Goal: Check status: Check status

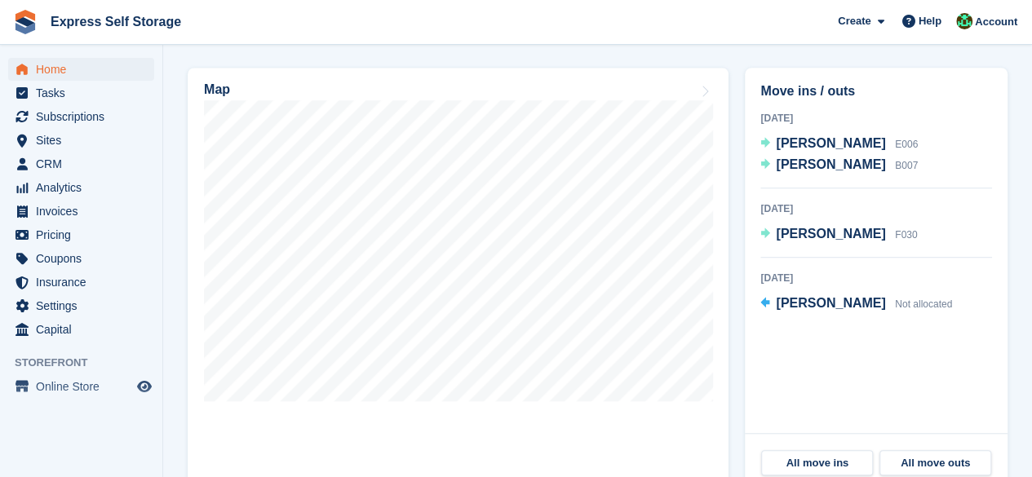
scroll to position [489, 0]
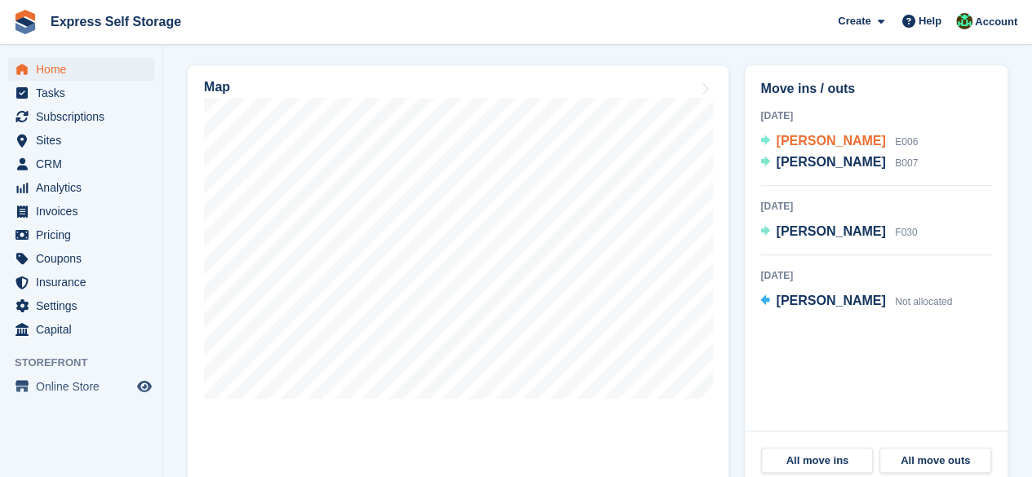
click at [821, 139] on span "[PERSON_NAME]" at bounding box center [830, 141] width 109 height 14
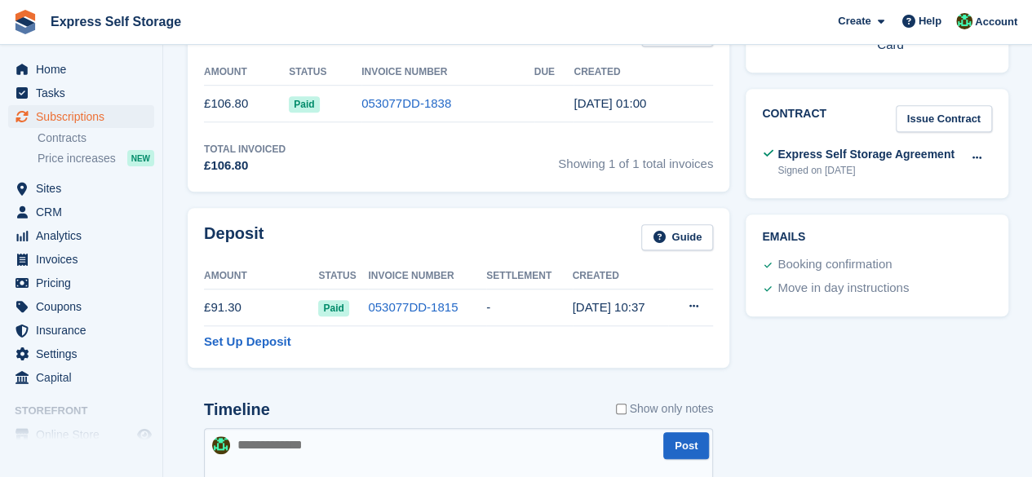
scroll to position [245, 0]
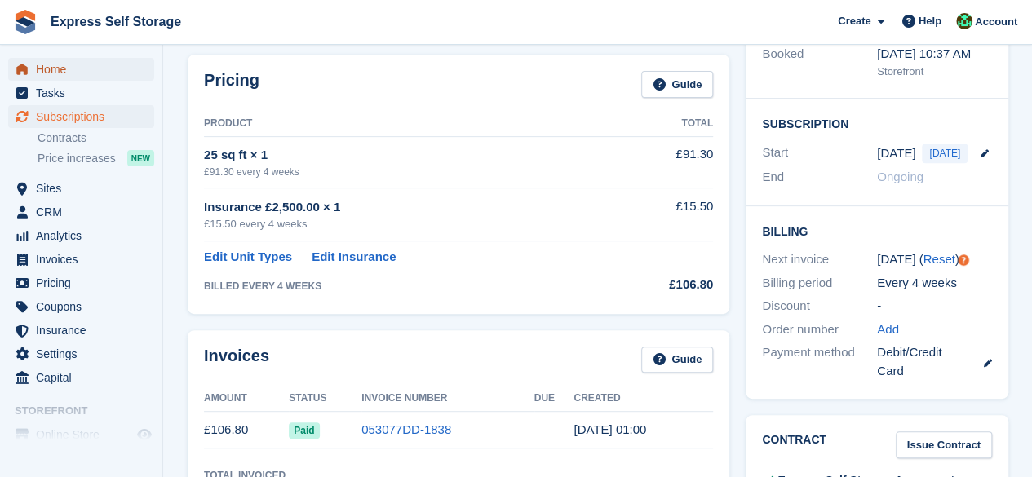
click at [75, 71] on span "Home" at bounding box center [85, 69] width 98 height 23
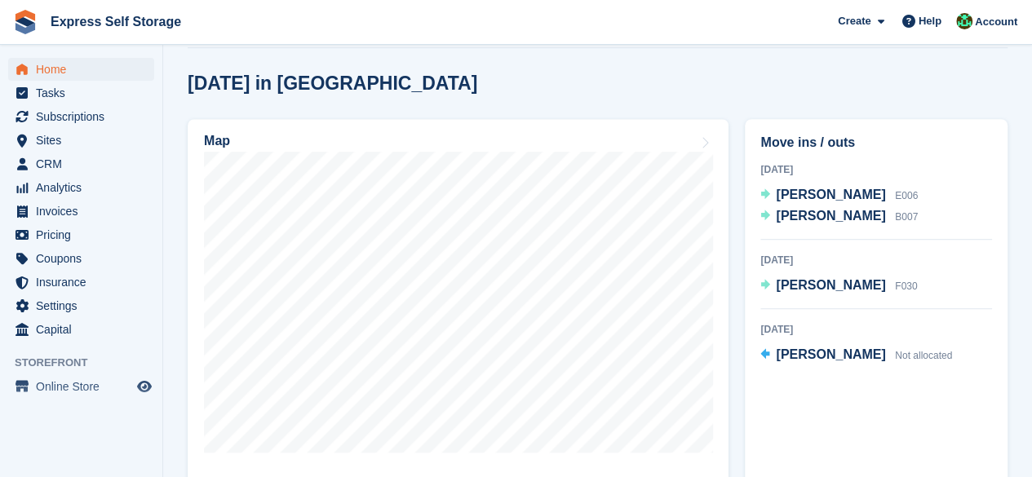
scroll to position [489, 0]
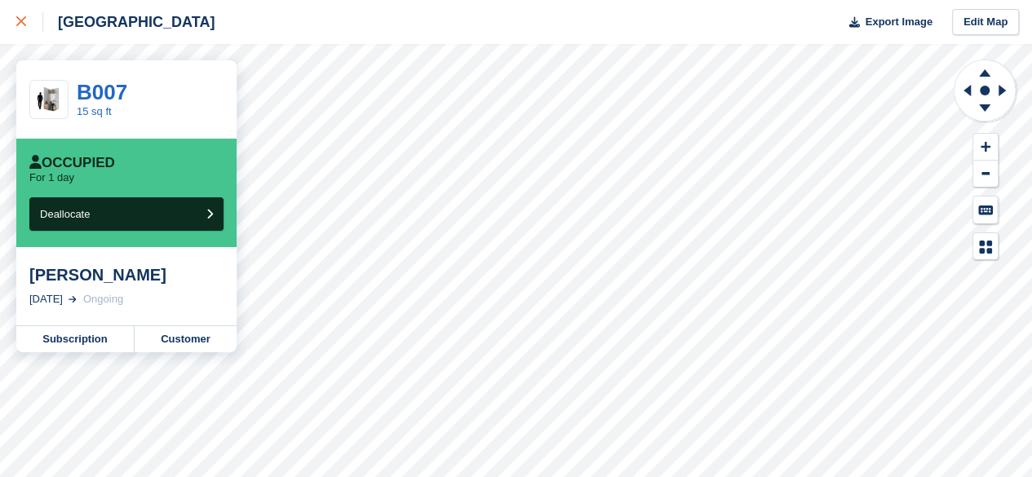
click at [29, 26] on div at bounding box center [29, 22] width 27 height 20
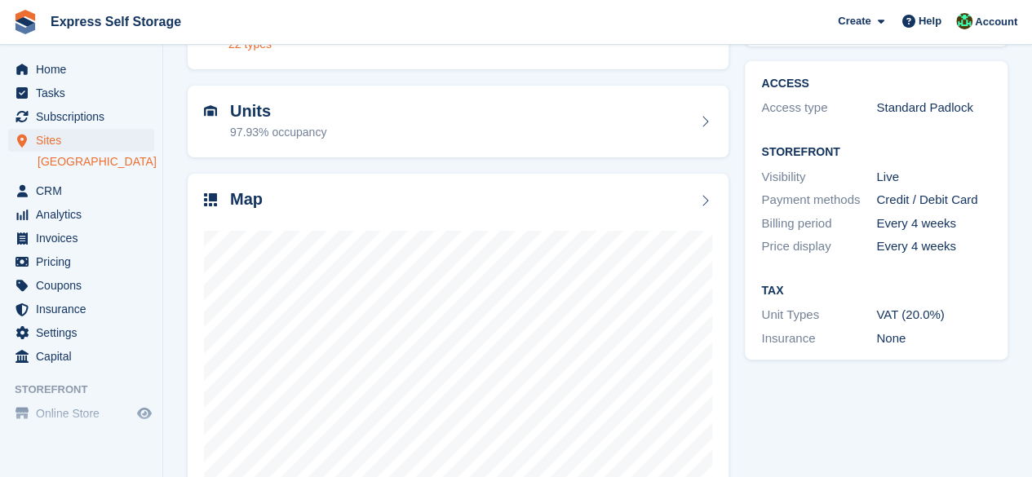
scroll to position [218, 0]
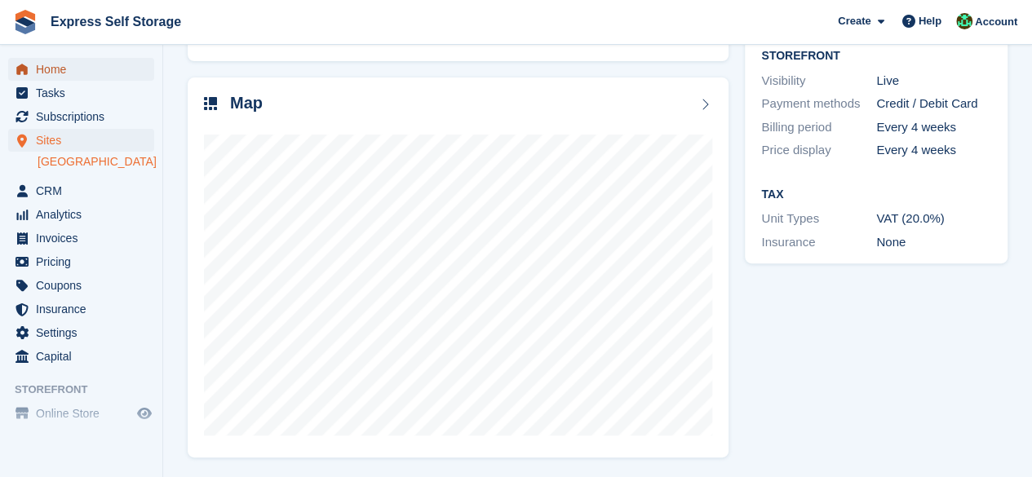
click at [64, 64] on span "Home" at bounding box center [85, 69] width 98 height 23
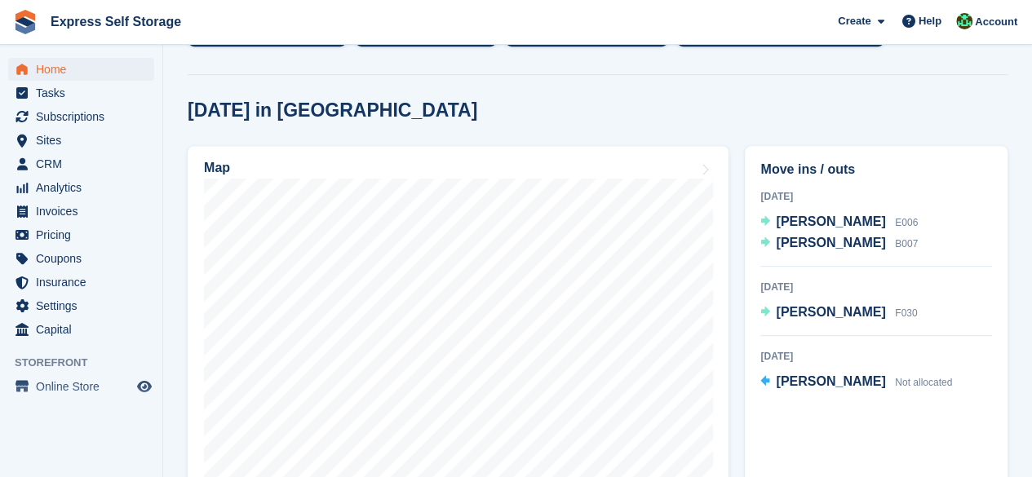
scroll to position [489, 0]
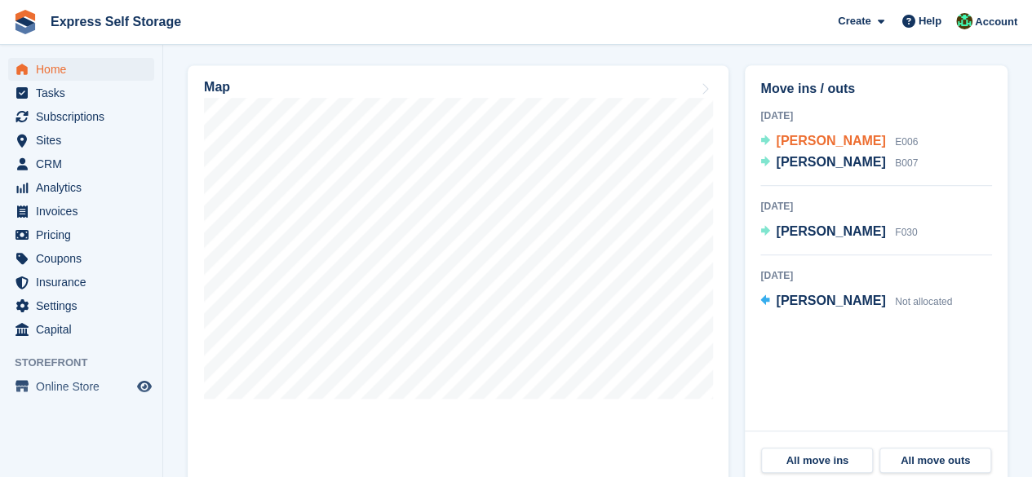
click at [862, 143] on div "Prashant Vaze E006" at bounding box center [847, 141] width 142 height 21
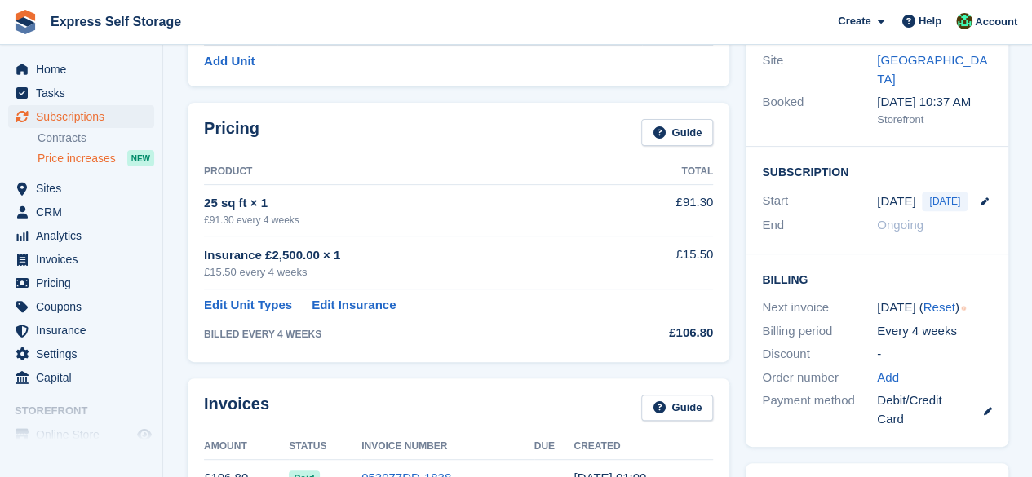
scroll to position [245, 0]
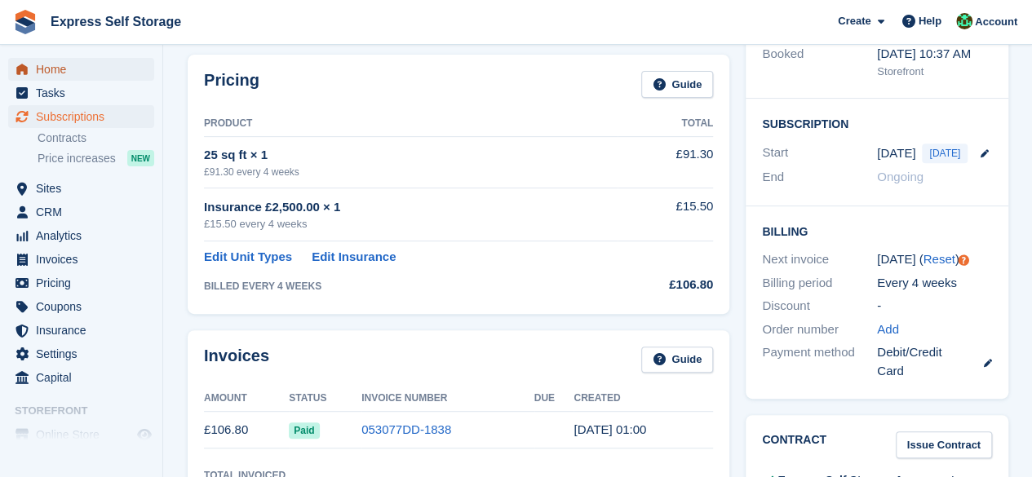
click at [60, 71] on span "Home" at bounding box center [85, 69] width 98 height 23
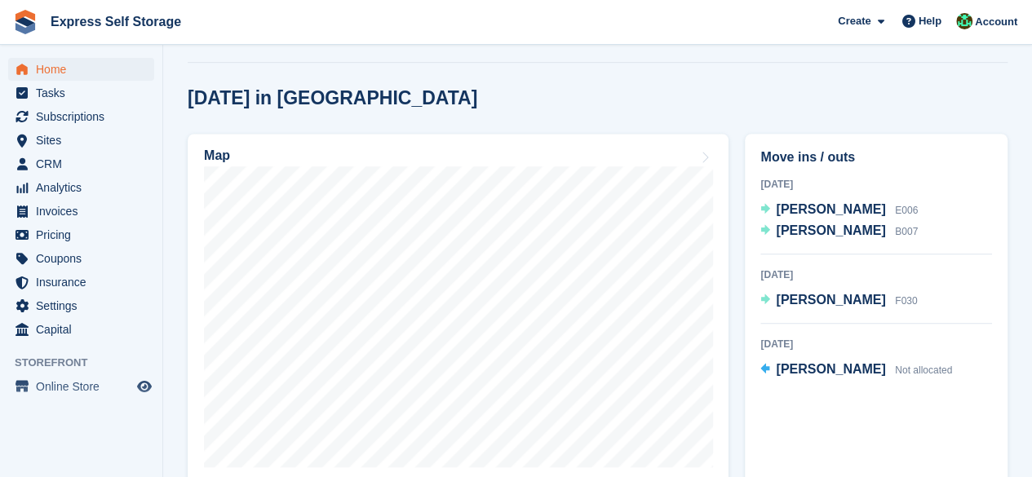
scroll to position [408, 0]
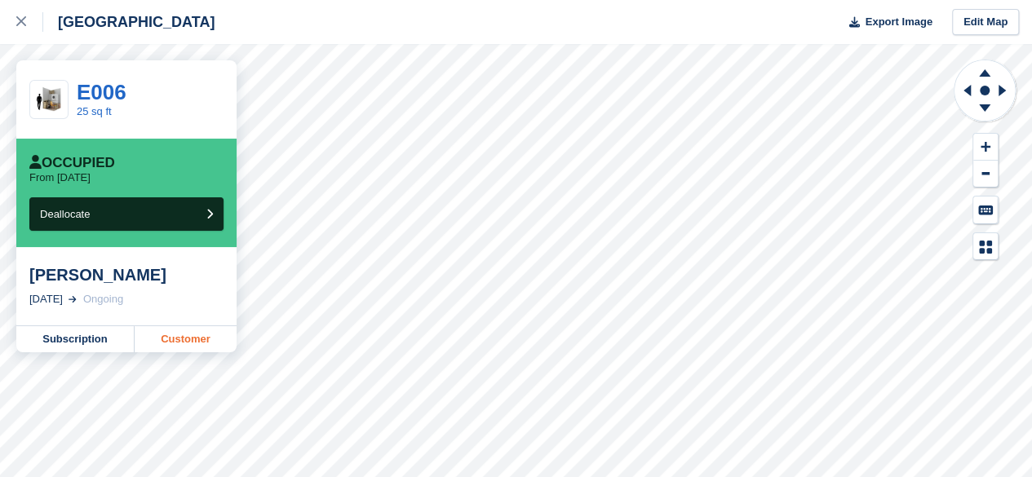
click at [179, 329] on link "Customer" at bounding box center [186, 339] width 102 height 26
click at [29, 33] on link at bounding box center [21, 22] width 43 height 44
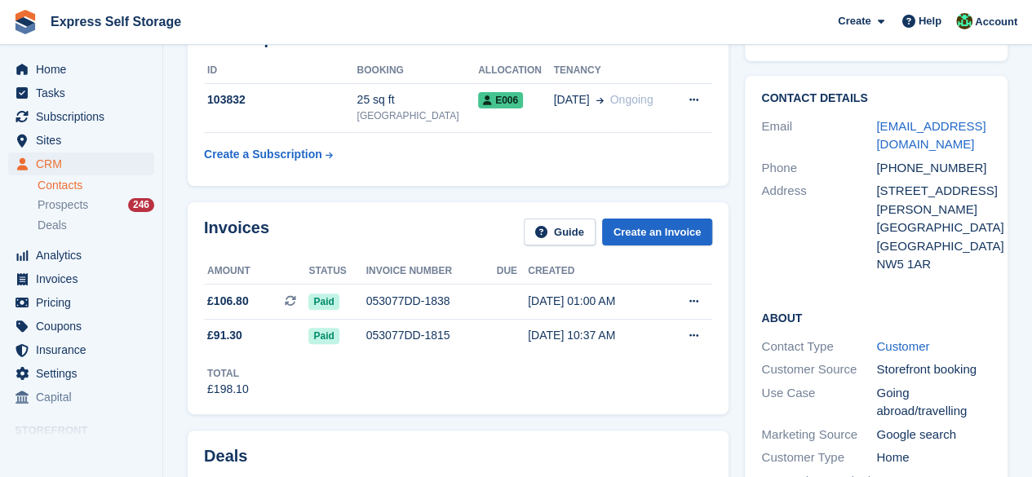
scroll to position [82, 0]
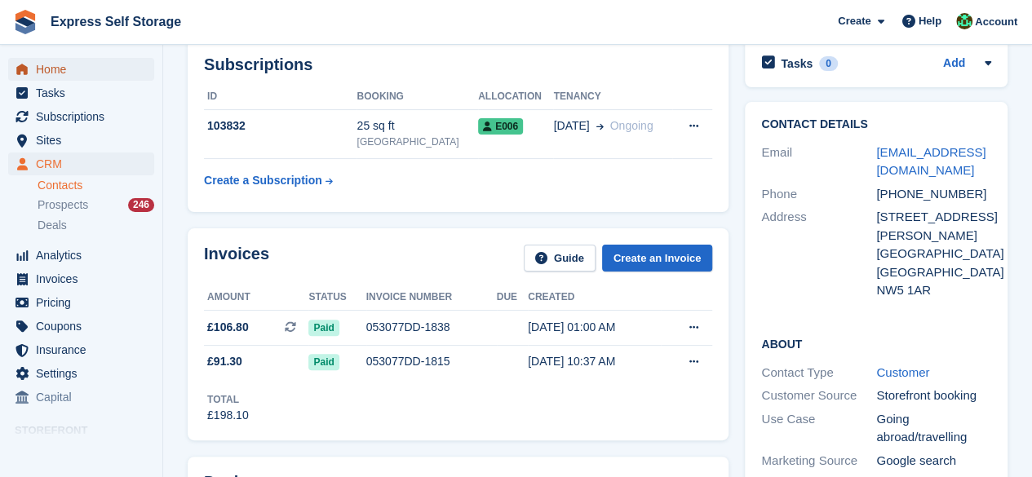
click at [122, 71] on span "Home" at bounding box center [85, 69] width 98 height 23
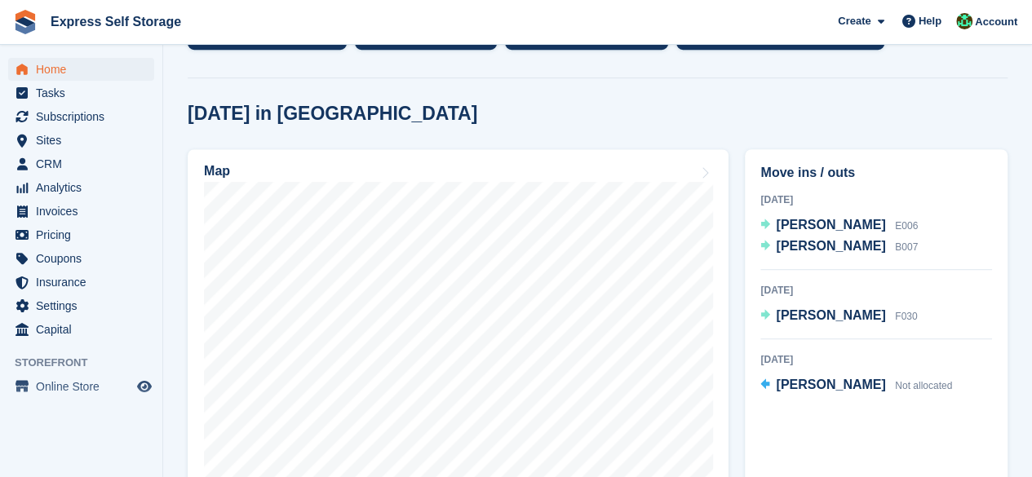
scroll to position [408, 0]
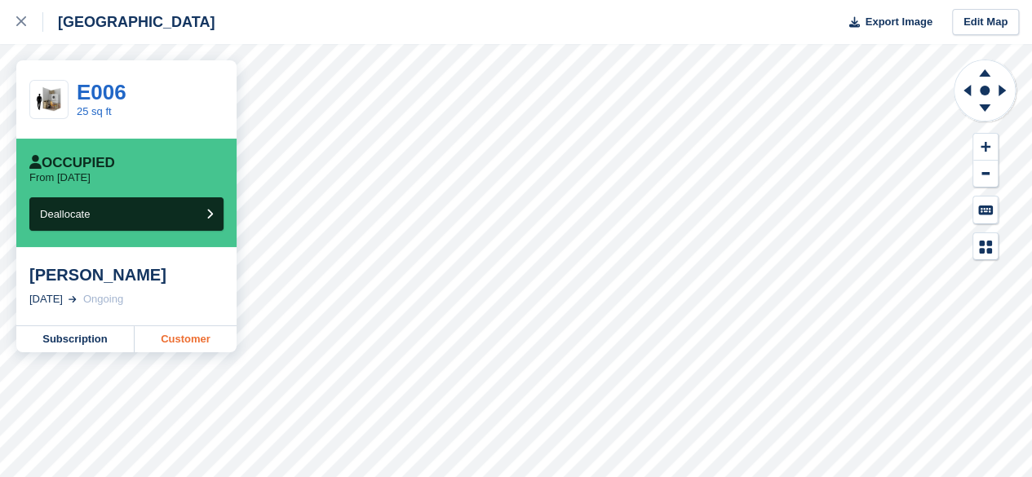
click at [179, 335] on link "Customer" at bounding box center [186, 339] width 102 height 26
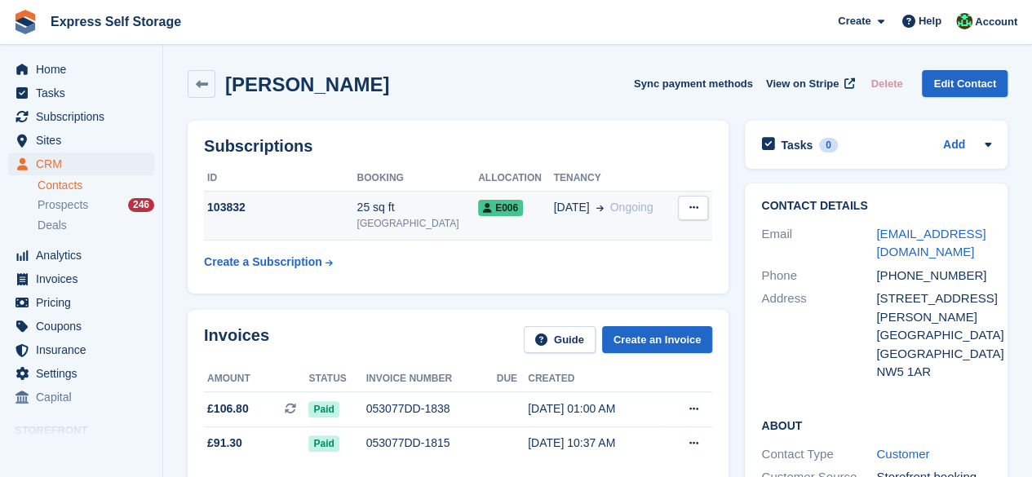
click at [582, 199] on td "[DATE] Ongoing" at bounding box center [612, 216] width 118 height 50
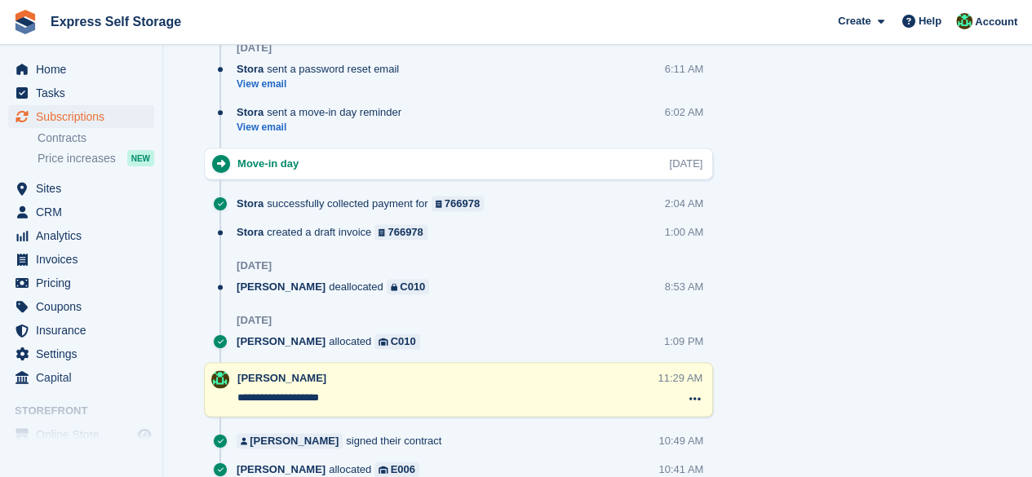
scroll to position [1061, 0]
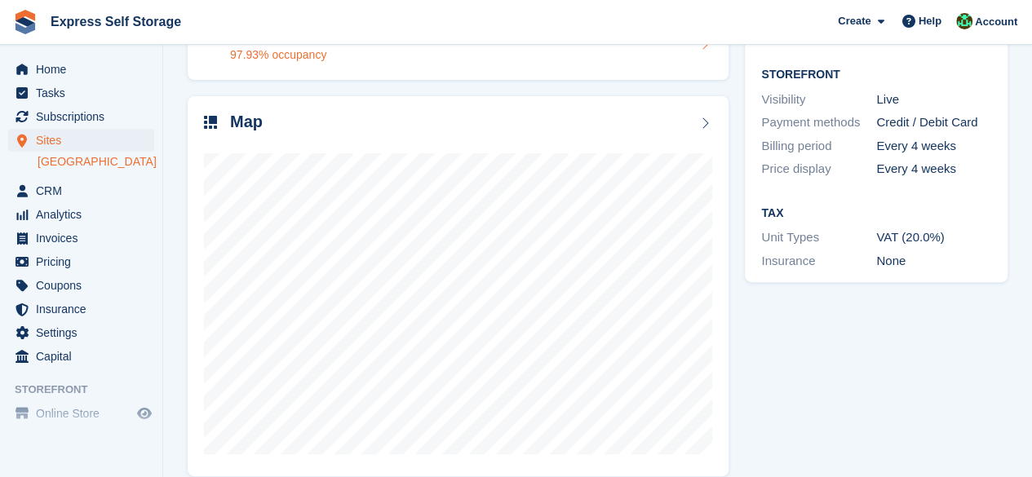
scroll to position [218, 0]
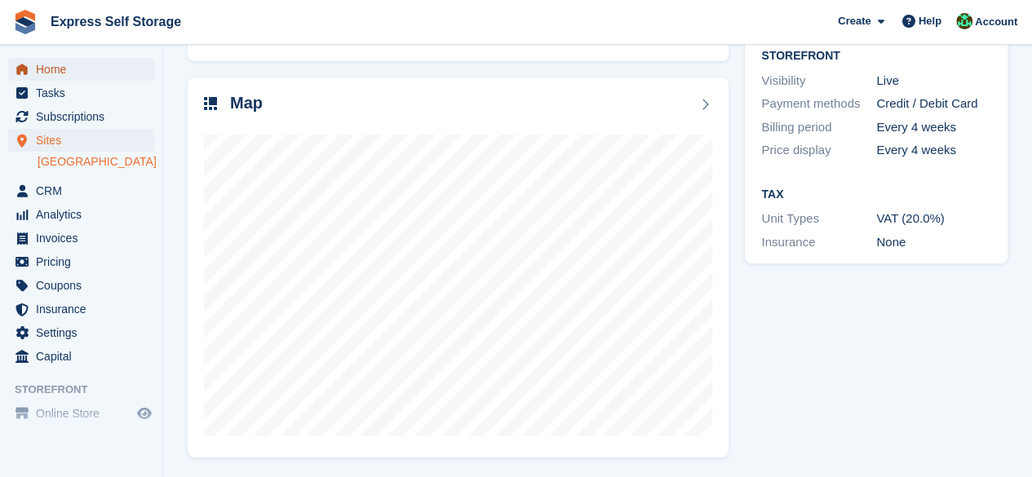
click at [137, 66] on link "Home" at bounding box center [81, 69] width 146 height 23
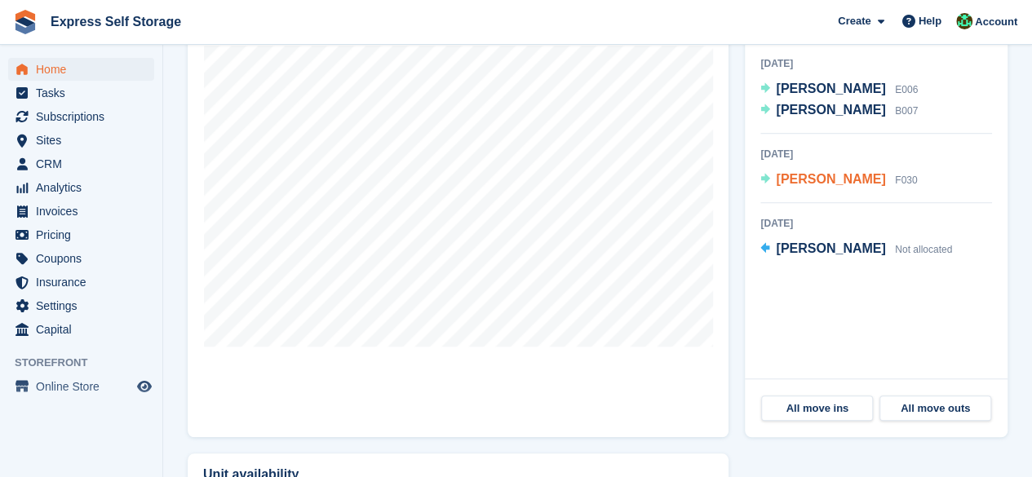
scroll to position [571, 0]
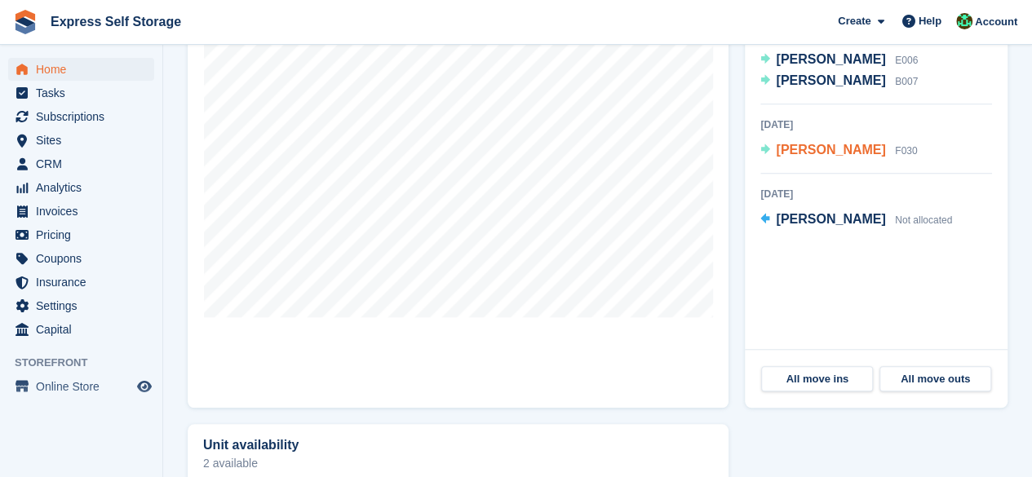
click at [786, 153] on span "Murat Battal" at bounding box center [830, 150] width 109 height 14
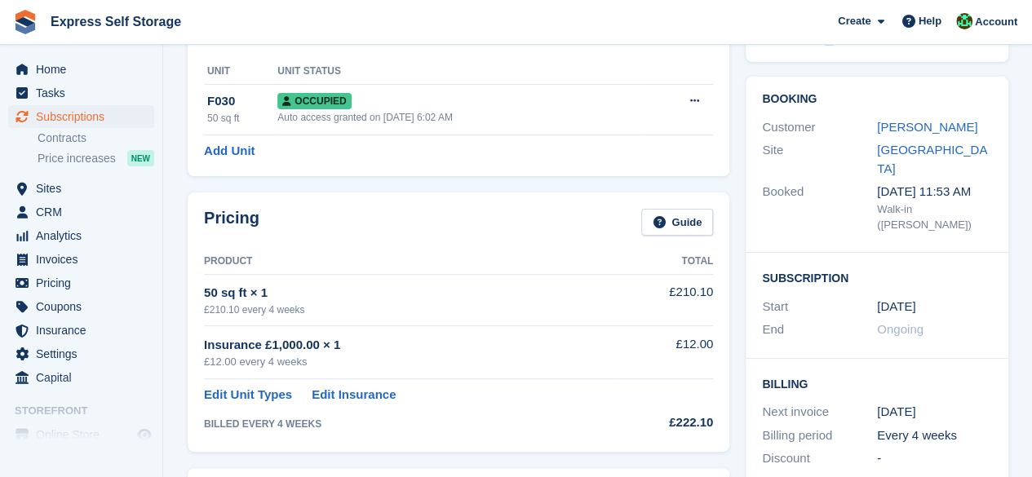
scroll to position [82, 0]
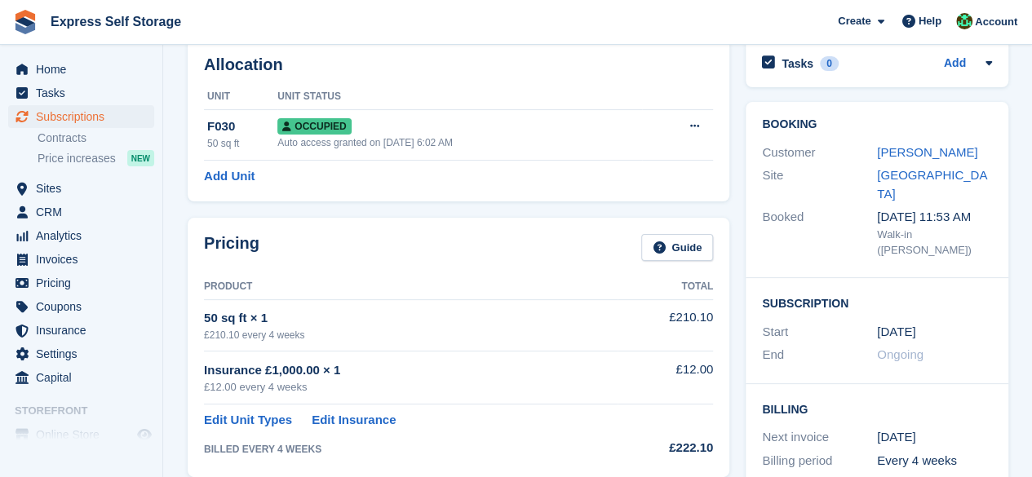
click at [921, 323] on div "31 Aug" at bounding box center [934, 332] width 115 height 19
click at [880, 323] on time "31 Aug" at bounding box center [896, 332] width 38 height 19
click at [113, 73] on span "Home" at bounding box center [85, 69] width 98 height 23
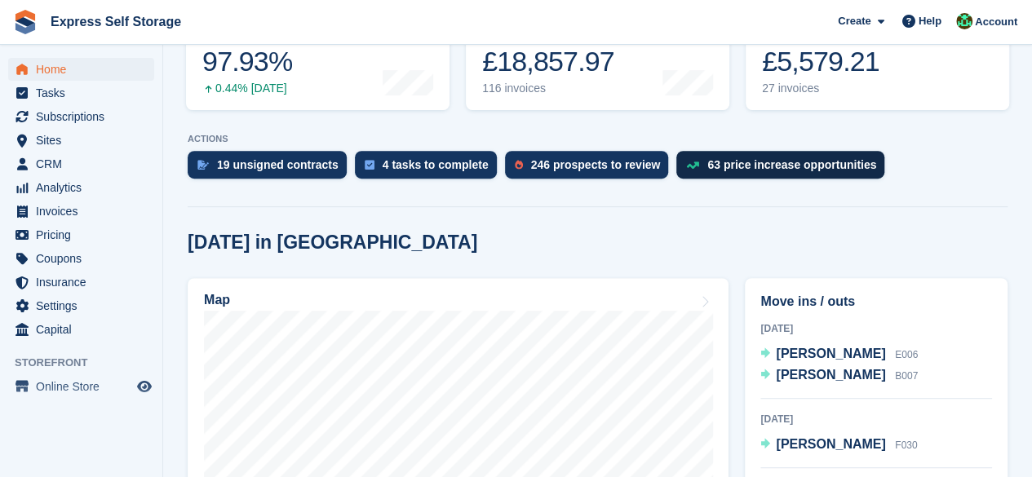
scroll to position [408, 0]
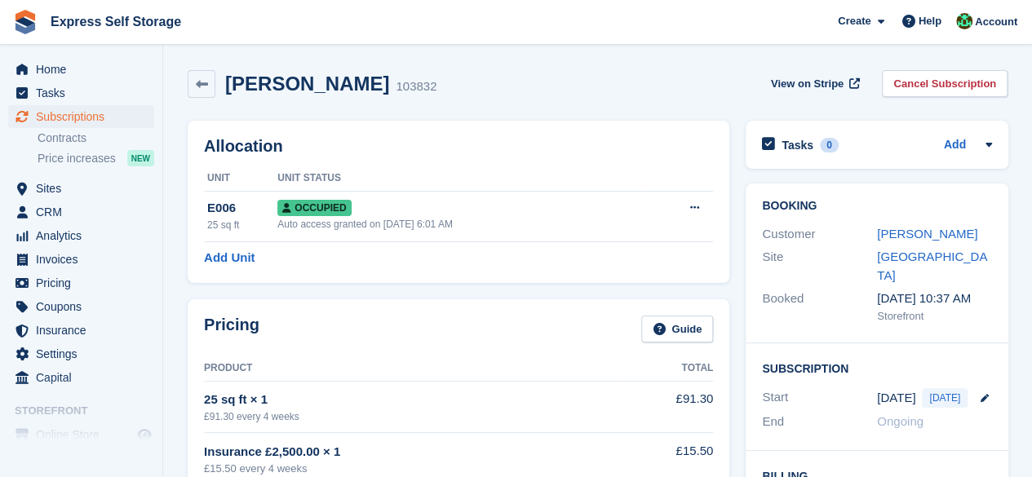
click at [636, 80] on div "Prashant Vaze 103832 View on Stripe Cancel Subscription" at bounding box center [598, 84] width 820 height 28
click at [602, 100] on div "Prashant Vaze 103832 View on Stripe Cancel Subscription" at bounding box center [597, 87] width 836 height 51
click at [553, 75] on div "Prashant Vaze 103832 View on Stripe Cancel Subscription" at bounding box center [598, 84] width 820 height 28
click at [560, 119] on div "Allocation Unit Unit Status E006 25 sq ft Occupied Auto access granted on 30th …" at bounding box center [458, 202] width 558 height 179
click at [693, 78] on div "Prashant Vaze 103832 View on Stripe Cancel Subscription" at bounding box center [598, 84] width 820 height 28
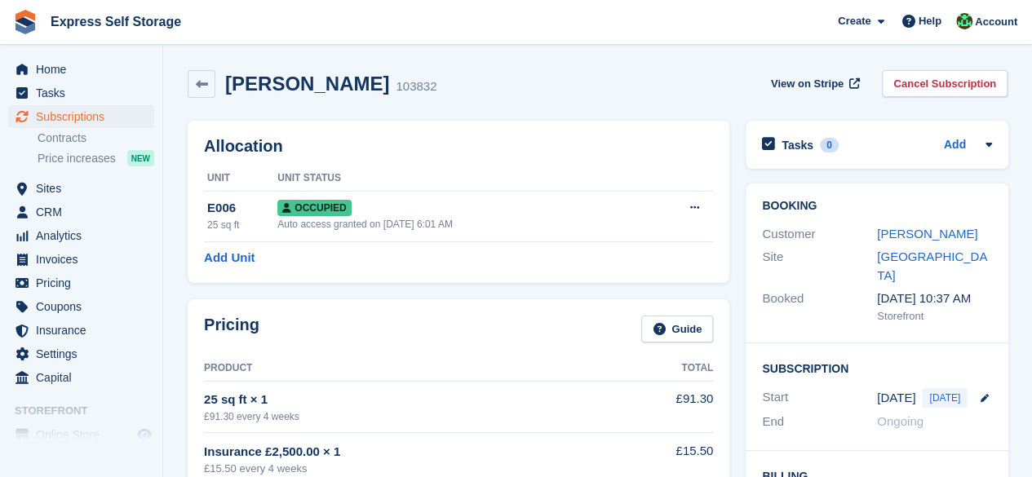
click at [520, 109] on div "Prashant Vaze 103832 View on Stripe Cancel Subscription" at bounding box center [597, 87] width 836 height 51
click at [339, 69] on div "Prashant Vaze 103832 View on Stripe Cancel Subscription" at bounding box center [597, 87] width 836 height 51
click at [463, 84] on div "Prashant Vaze 103832 View on Stripe Cancel Subscription" at bounding box center [598, 84] width 820 height 28
click at [577, 100] on div "Prashant Vaze 103832 View on Stripe Cancel Subscription" at bounding box center [597, 87] width 836 height 51
click at [73, 72] on span "Home" at bounding box center [85, 69] width 98 height 23
